Goal: Navigation & Orientation: Find specific page/section

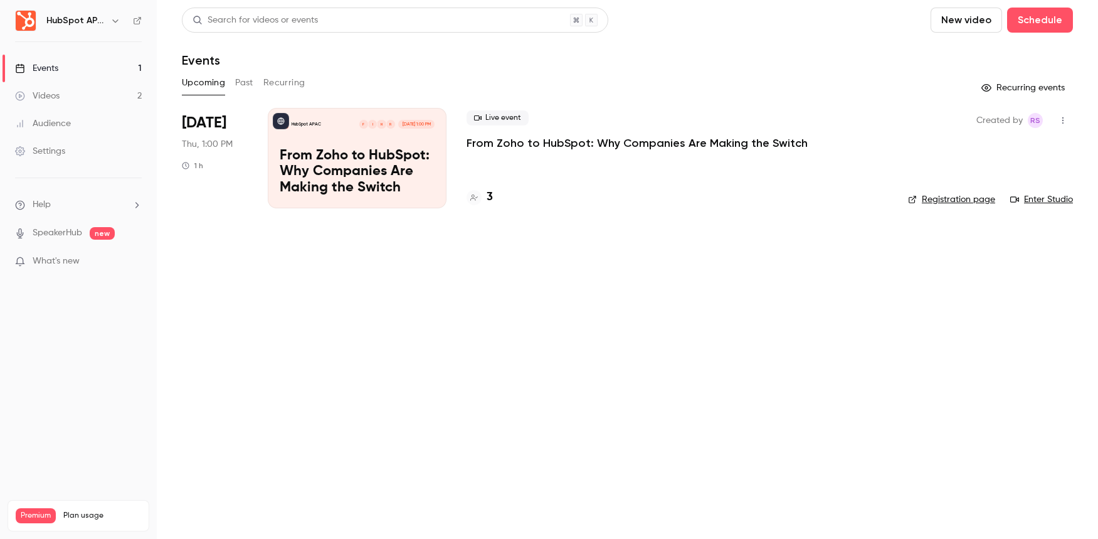
click at [110, 272] on ul "Help SpeakerHub new What's new" at bounding box center [78, 234] width 157 height 112
click at [111, 263] on p "What's new" at bounding box center [68, 261] width 107 height 13
